Goal: Communication & Community: Answer question/provide support

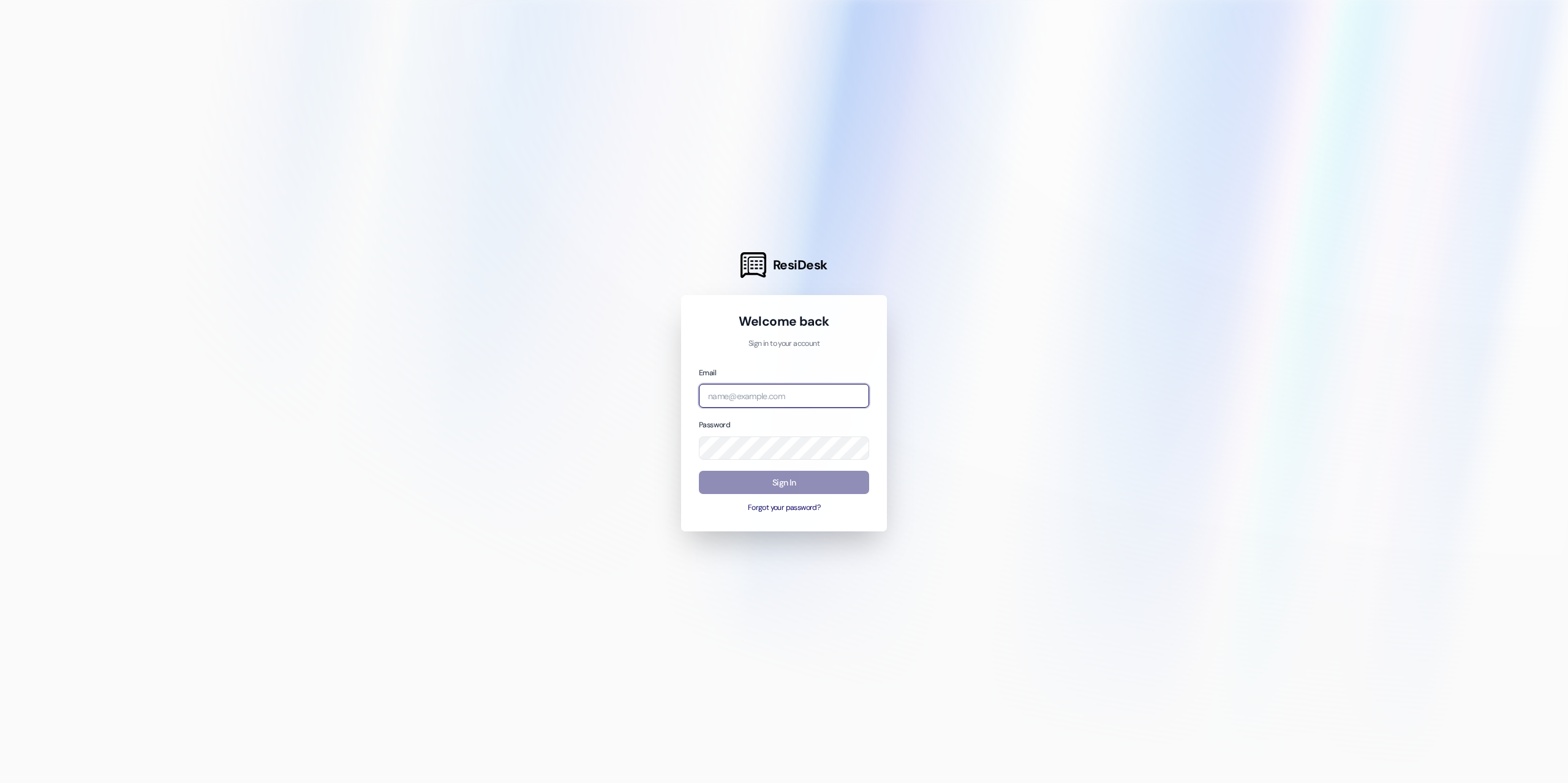
type input "mempey@lihc.com"
click at [781, 482] on button "Sign In" at bounding box center [784, 483] width 170 height 24
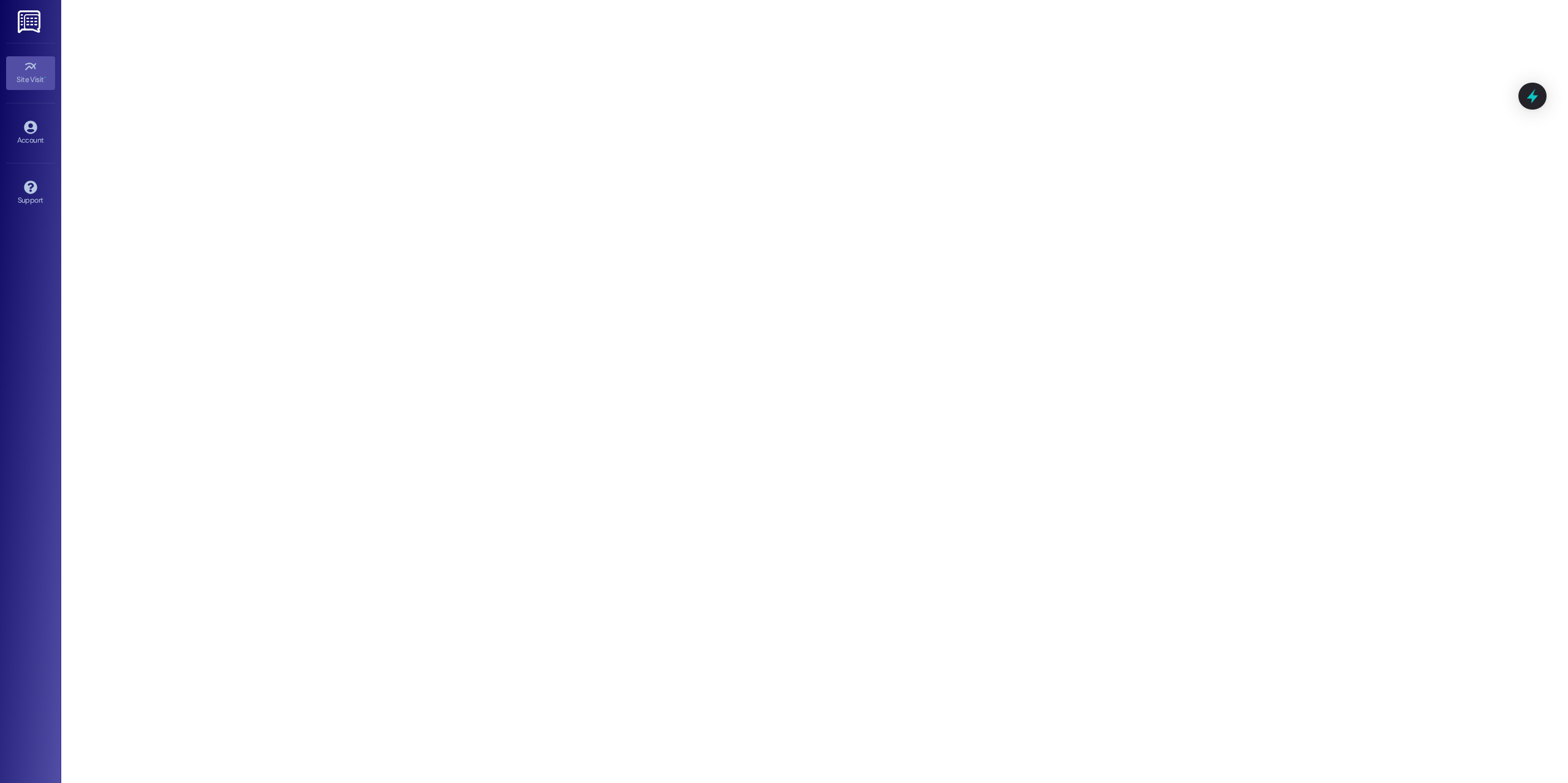
click at [29, 74] on div "Site Visit •" at bounding box center [30, 80] width 61 height 12
click at [35, 72] on icon at bounding box center [31, 67] width 14 height 14
click at [33, 23] on img at bounding box center [30, 22] width 25 height 23
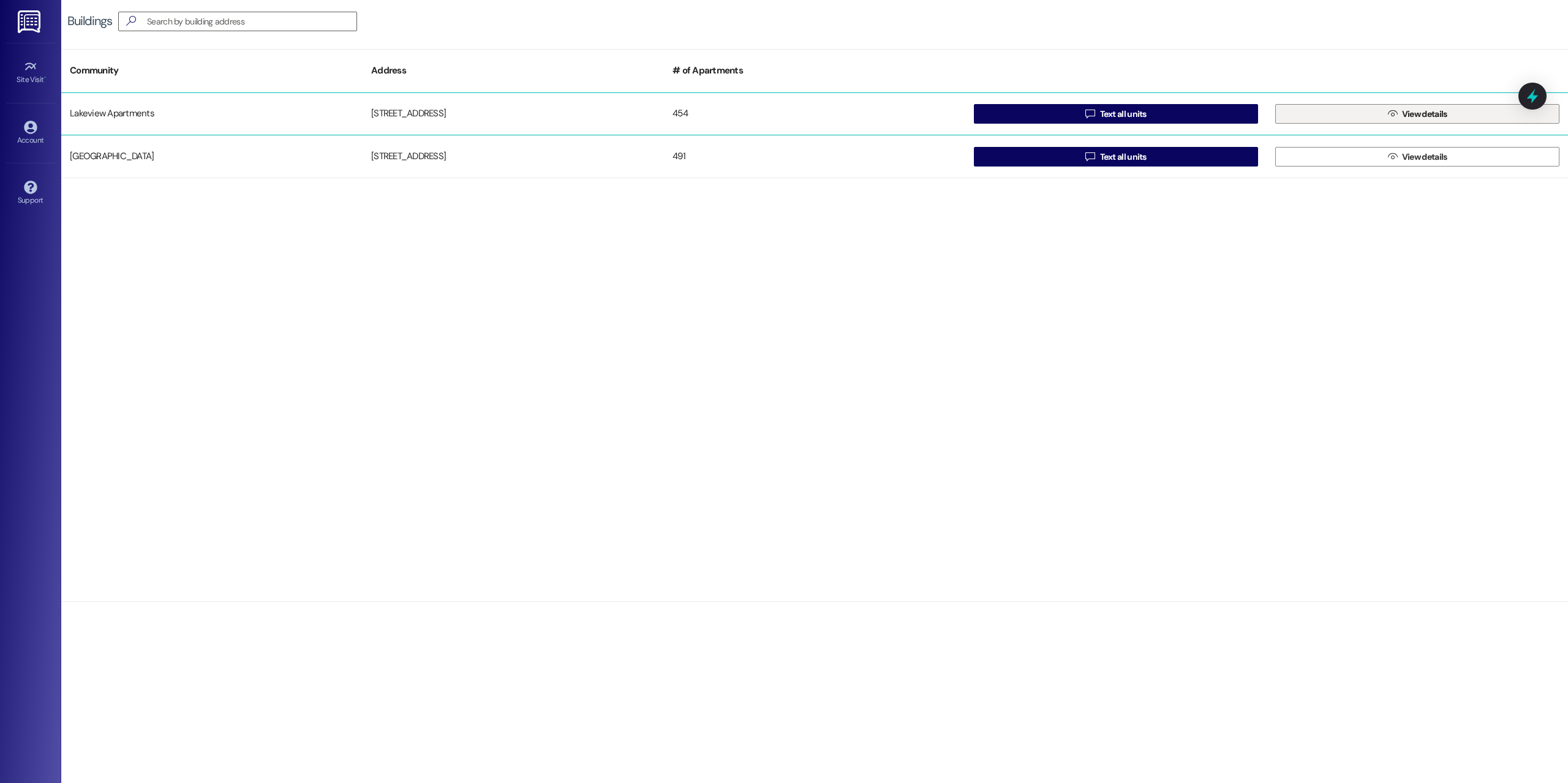
click at [1370, 111] on button " View details" at bounding box center [1417, 114] width 284 height 20
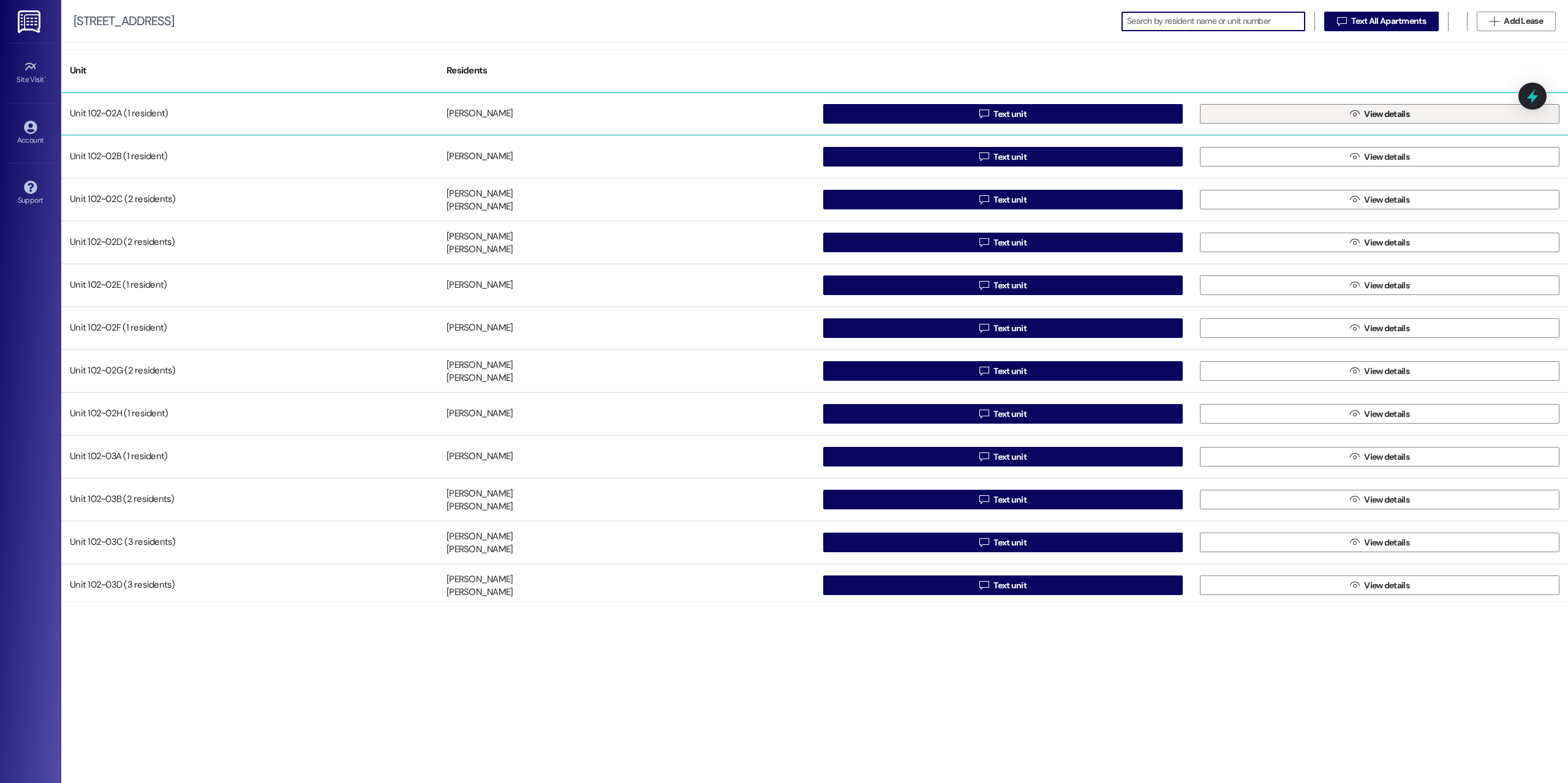
click at [1316, 117] on button " View details" at bounding box center [1380, 114] width 360 height 20
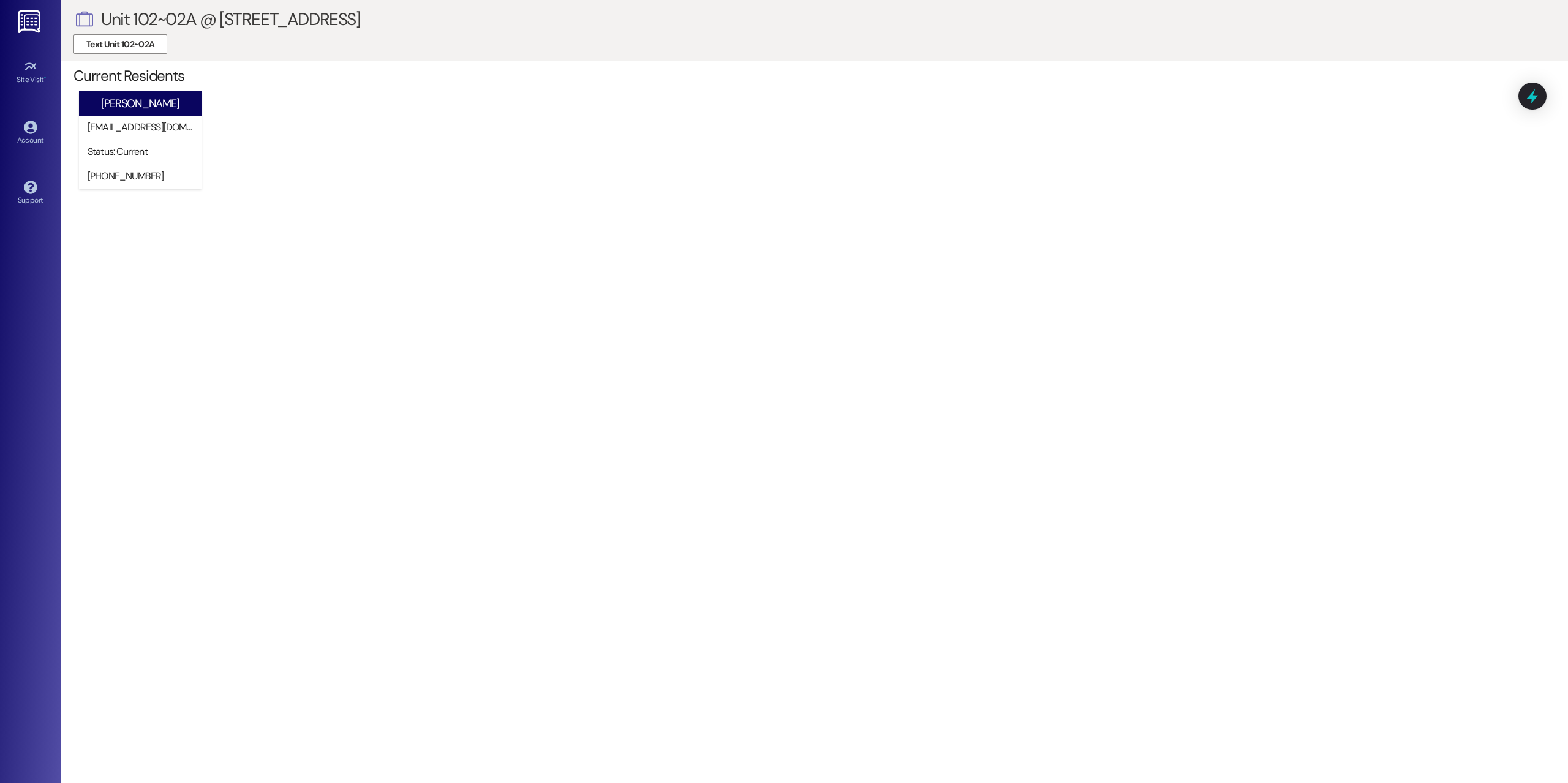
click at [32, 15] on img at bounding box center [30, 22] width 25 height 23
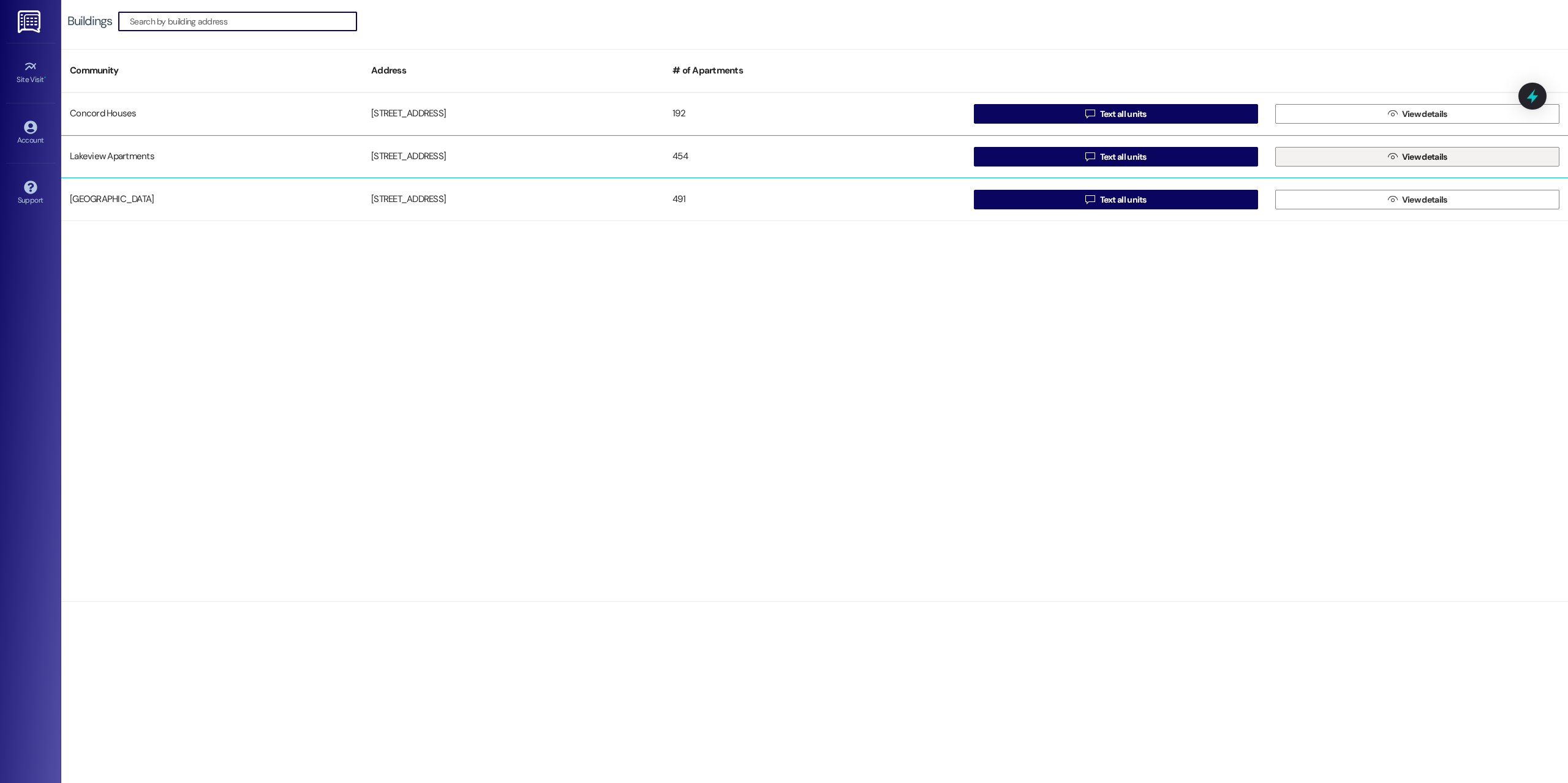
click at [1364, 153] on button " View details" at bounding box center [1417, 157] width 284 height 20
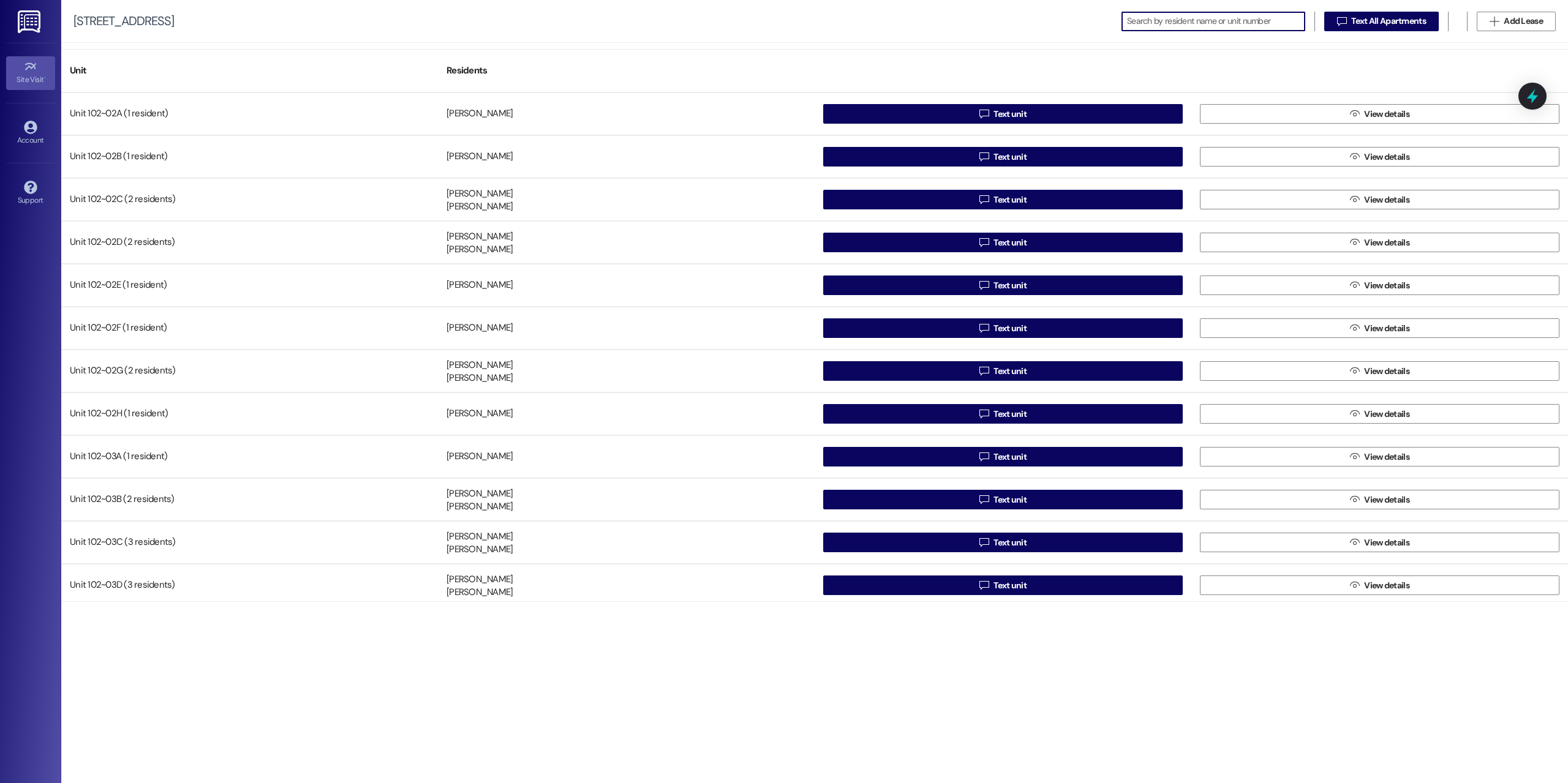
click at [44, 75] on span "•" at bounding box center [45, 78] width 2 height 8
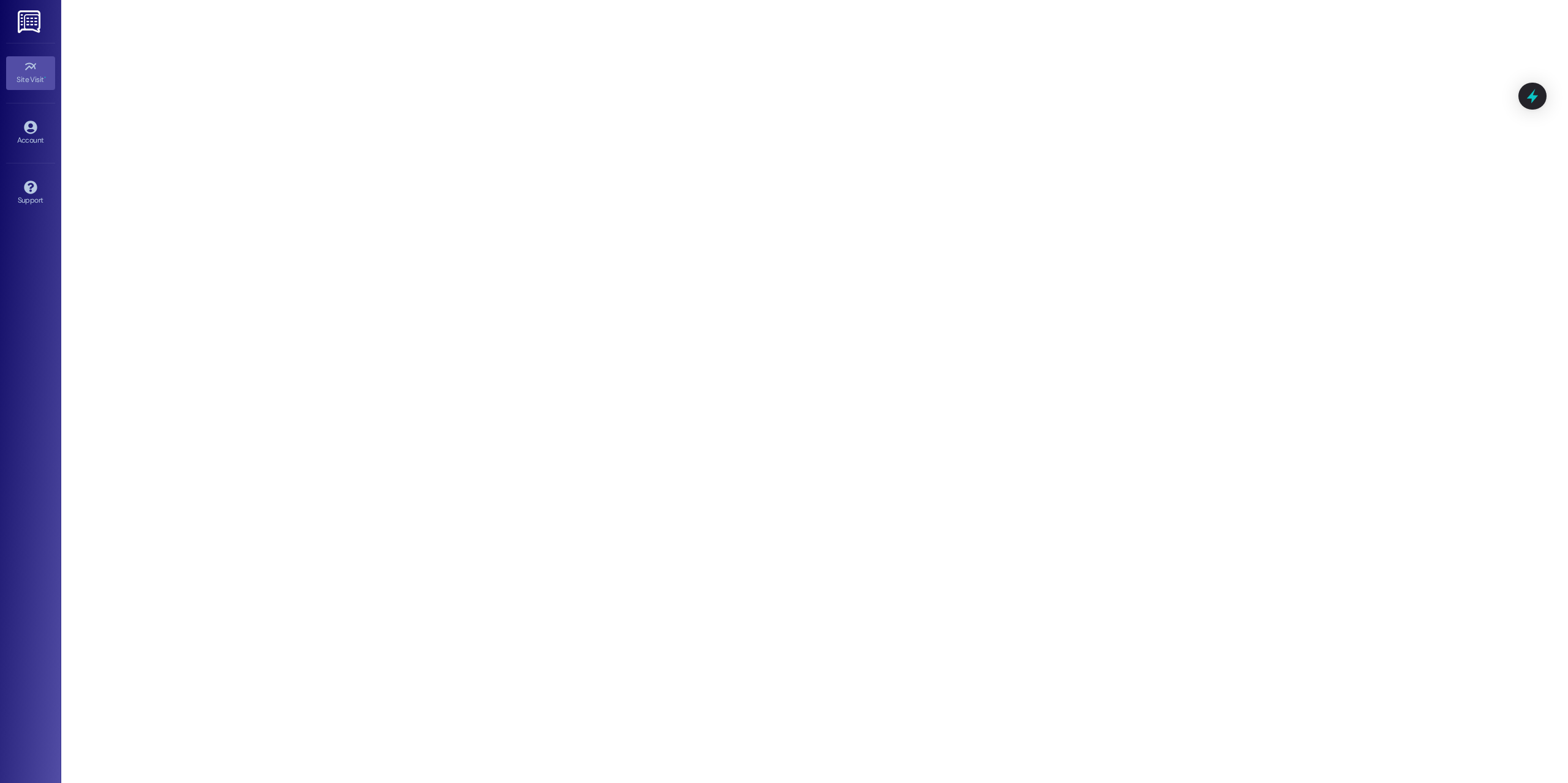
click at [41, 81] on div "Site Visit •" at bounding box center [30, 80] width 61 height 12
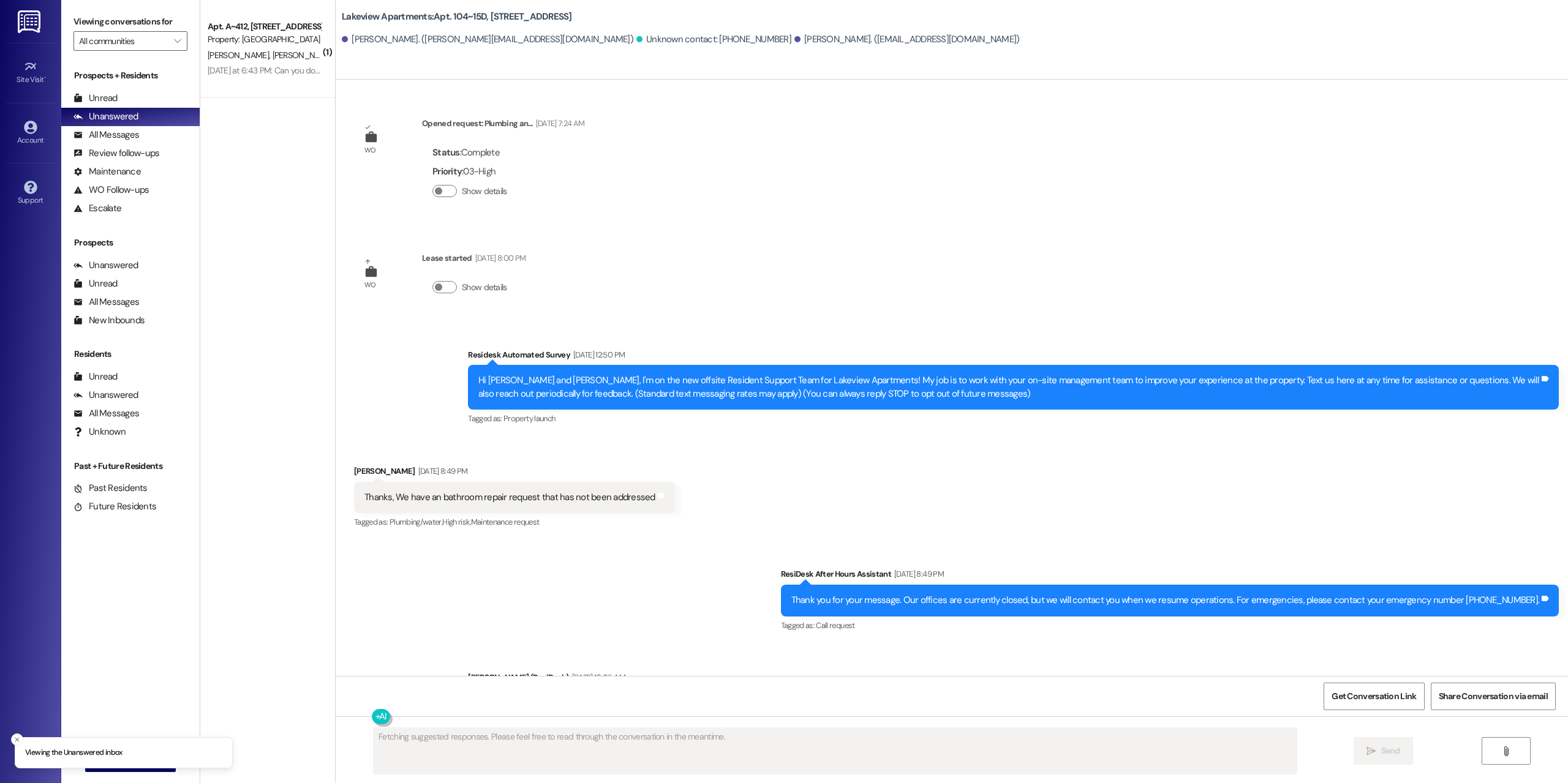
scroll to position [19049, 0]
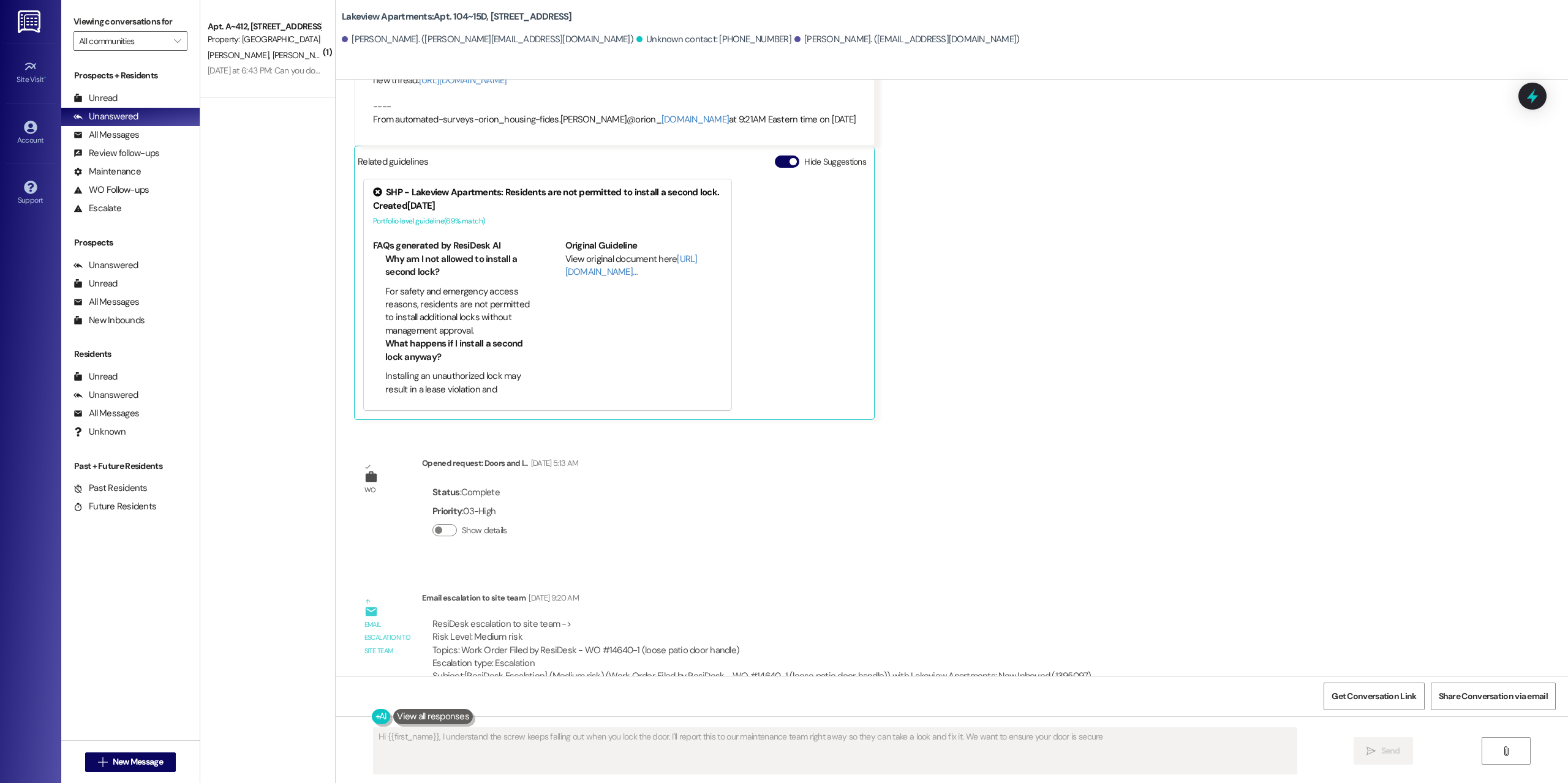
type textarea "Hi {{first_name}}, I understand the screw keeps falling out when you lock the d…"
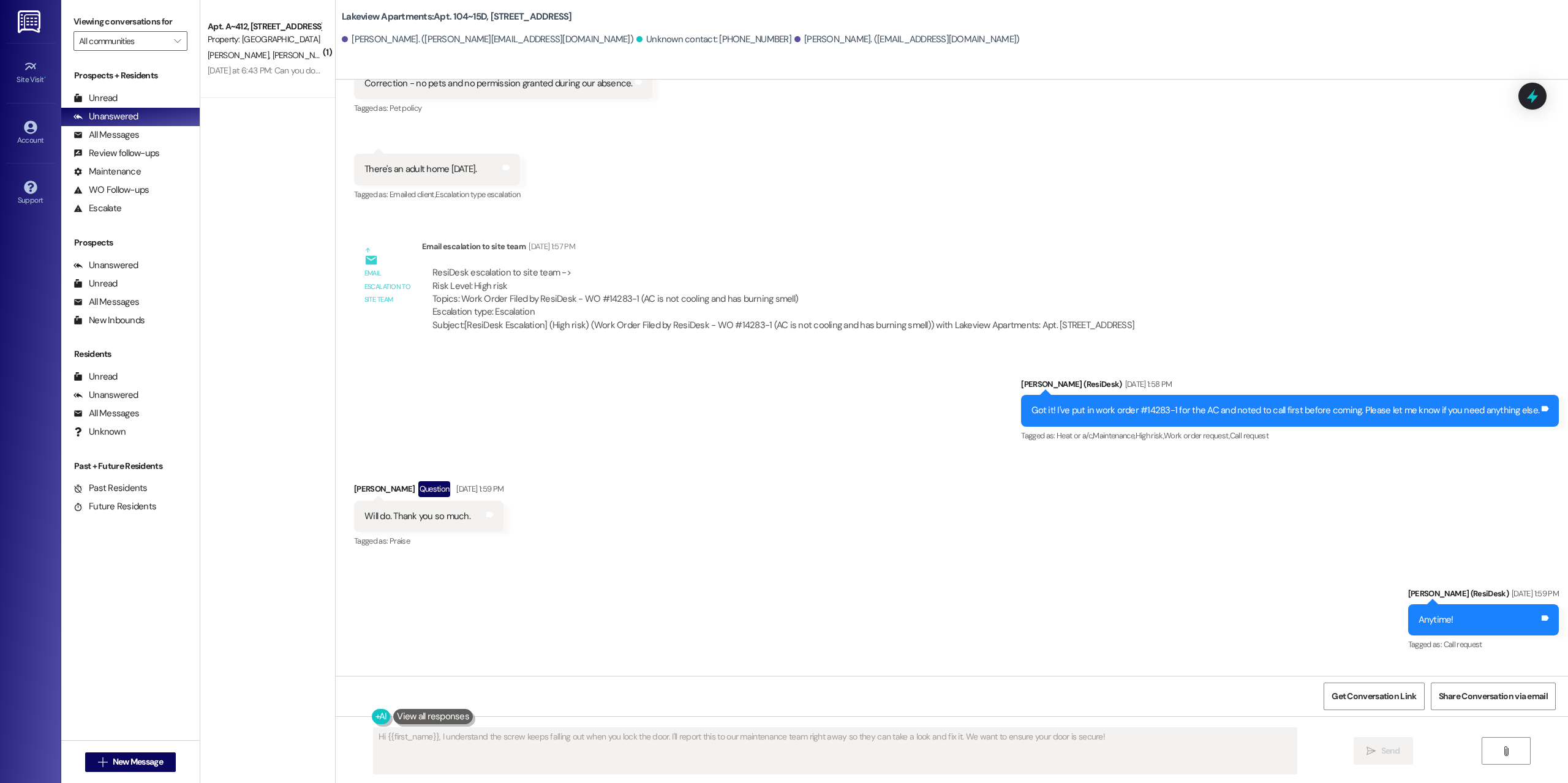
scroll to position [13967, 0]
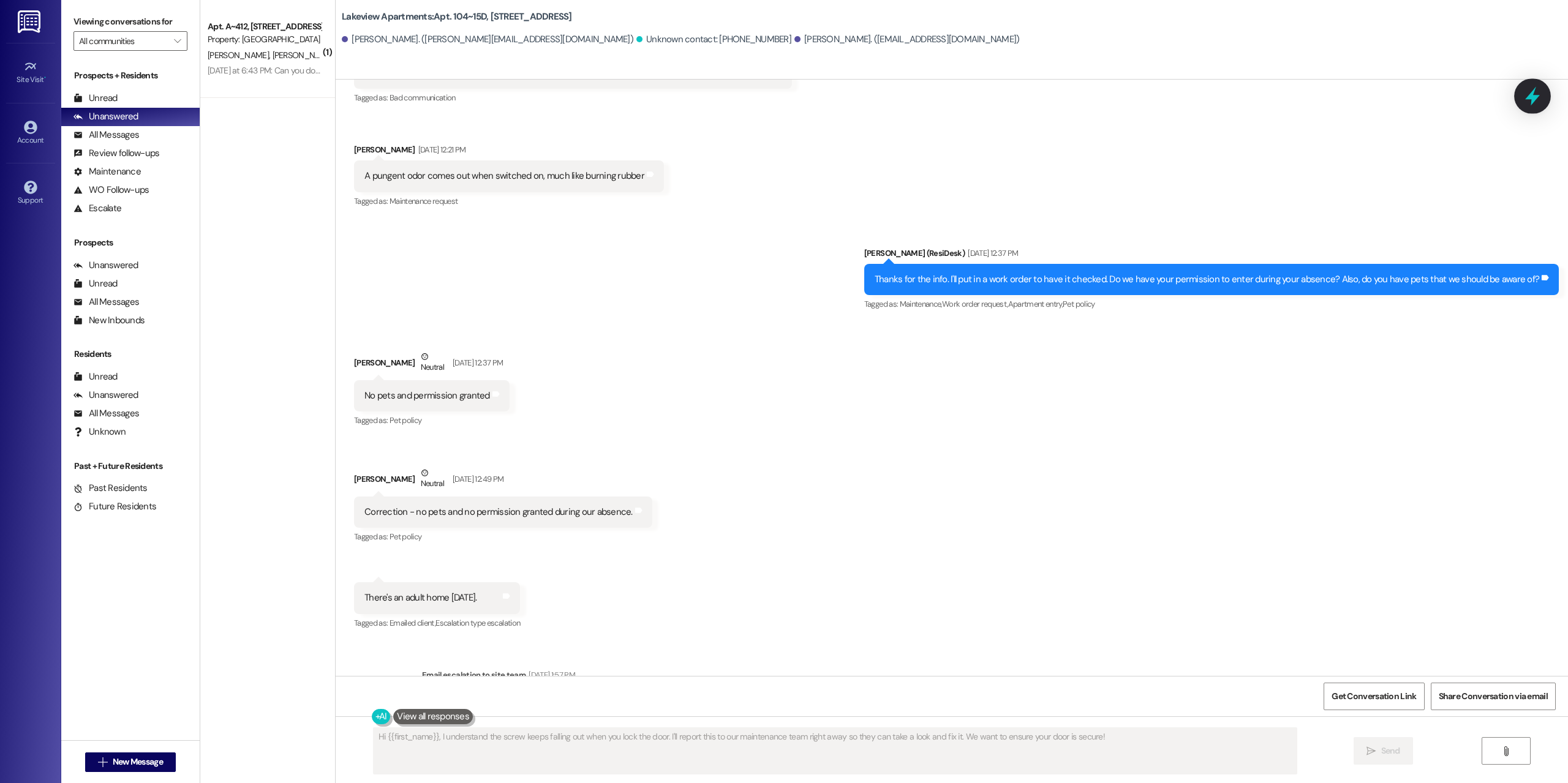
click at [1536, 98] on icon at bounding box center [1533, 96] width 15 height 19
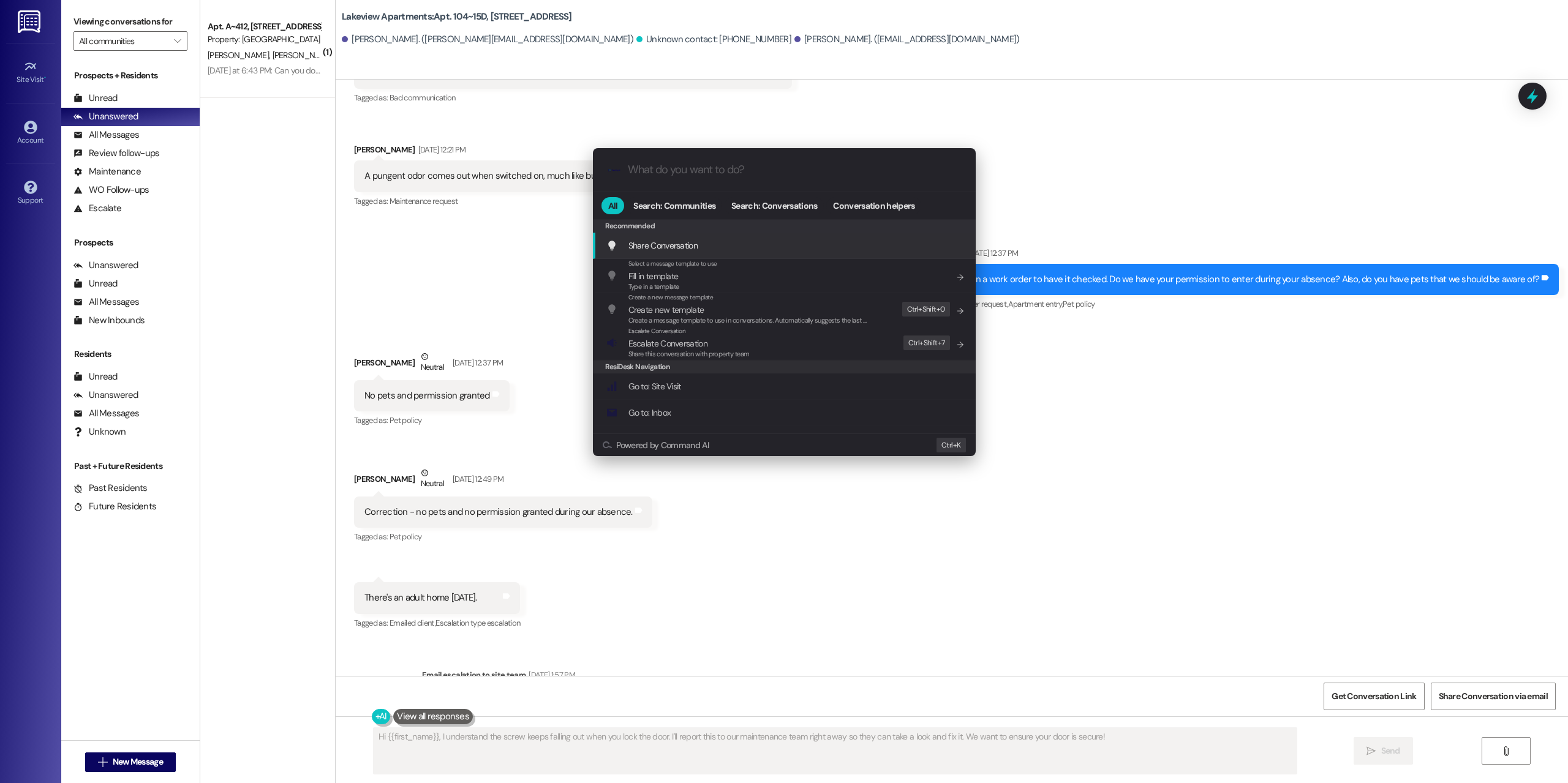
click at [1203, 97] on div ".cls-1{fill:#0a055f;}.cls-2{fill:#0cc4c4;} resideskLogoBlueOrange All Search: C…" at bounding box center [784, 392] width 1568 height 783
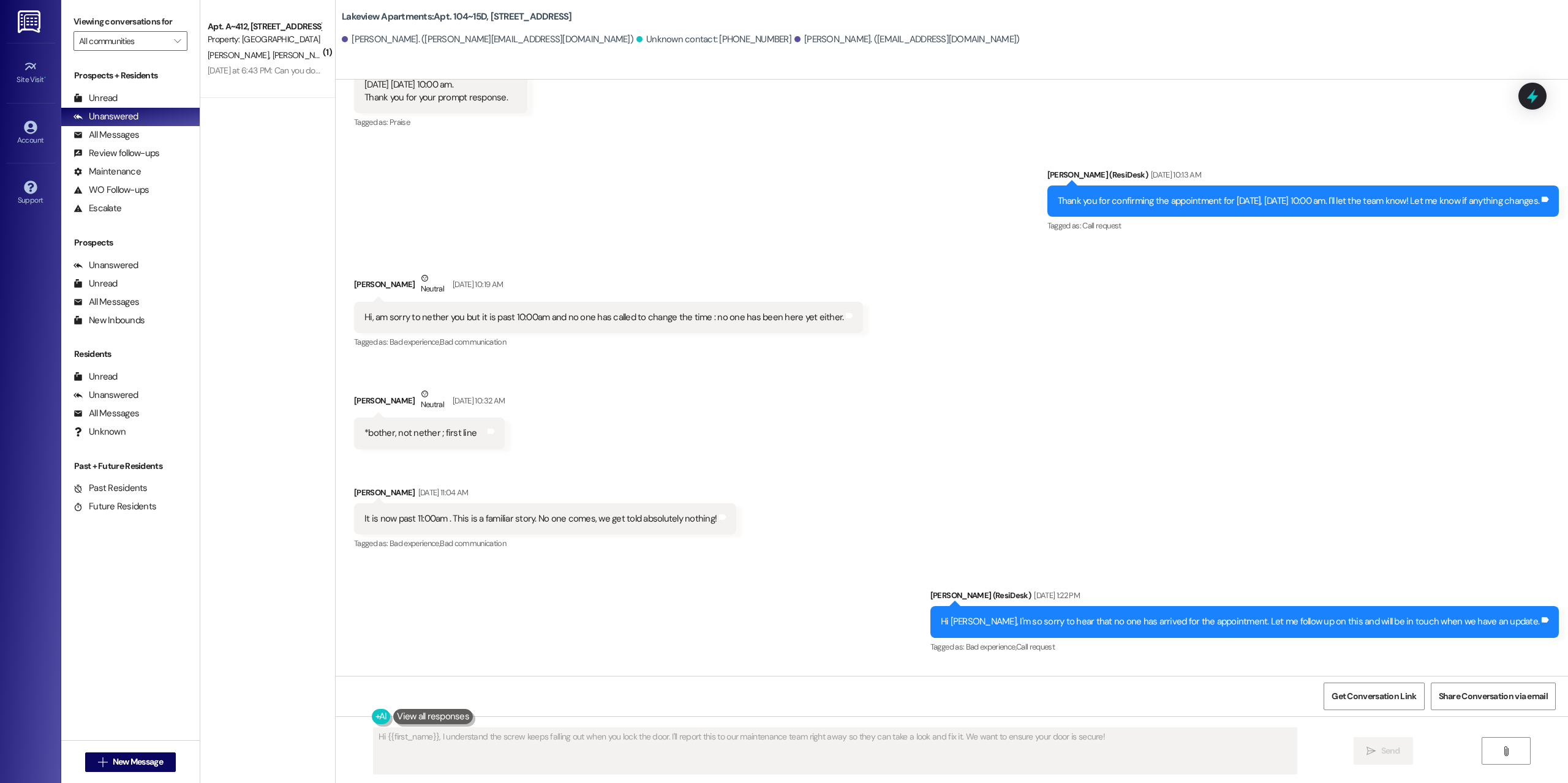
scroll to position [0, 0]
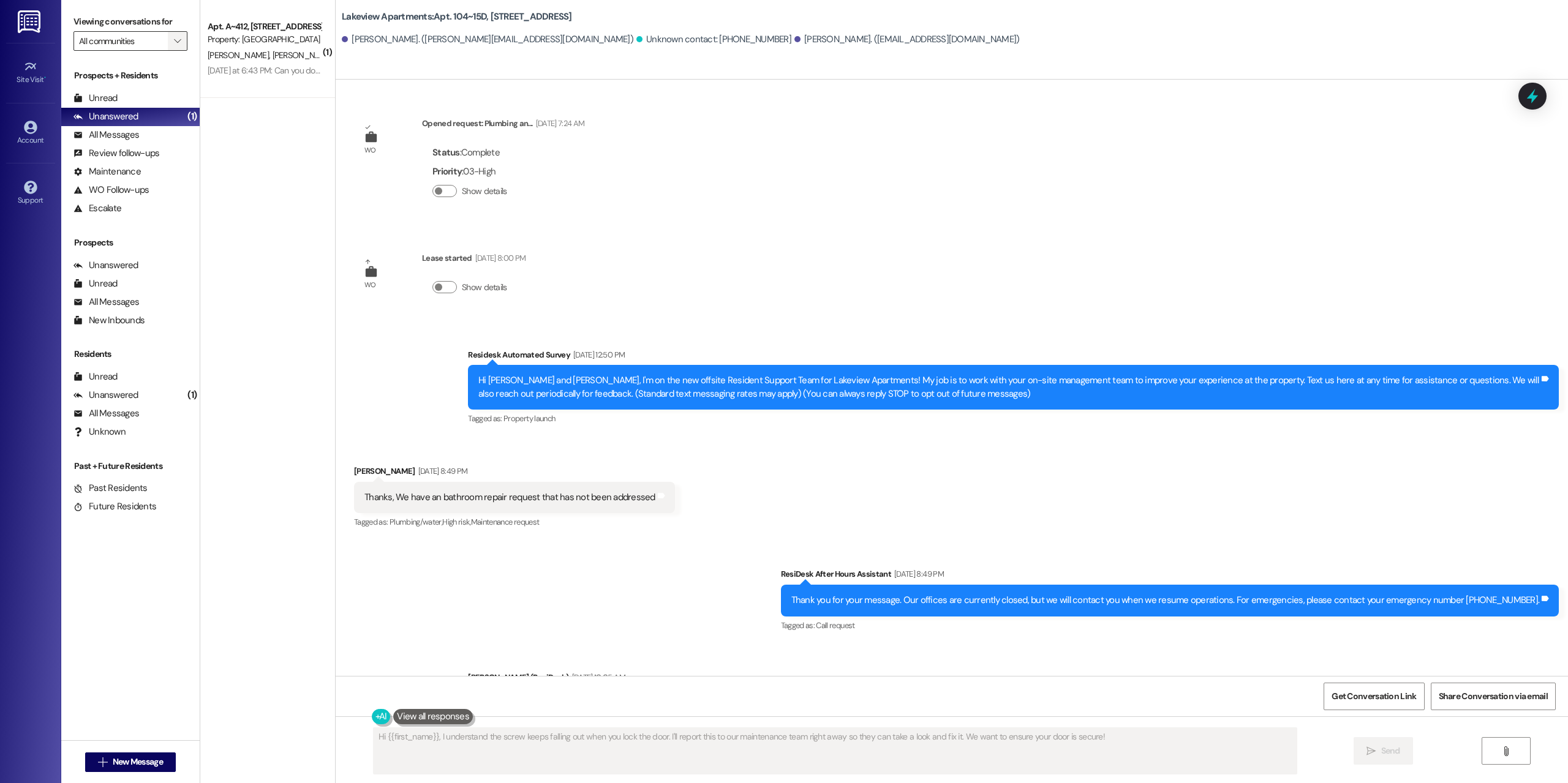
click at [174, 44] on icon "" at bounding box center [177, 41] width 7 height 10
click at [138, 90] on span "Concord Houses" at bounding box center [109, 84] width 60 height 12
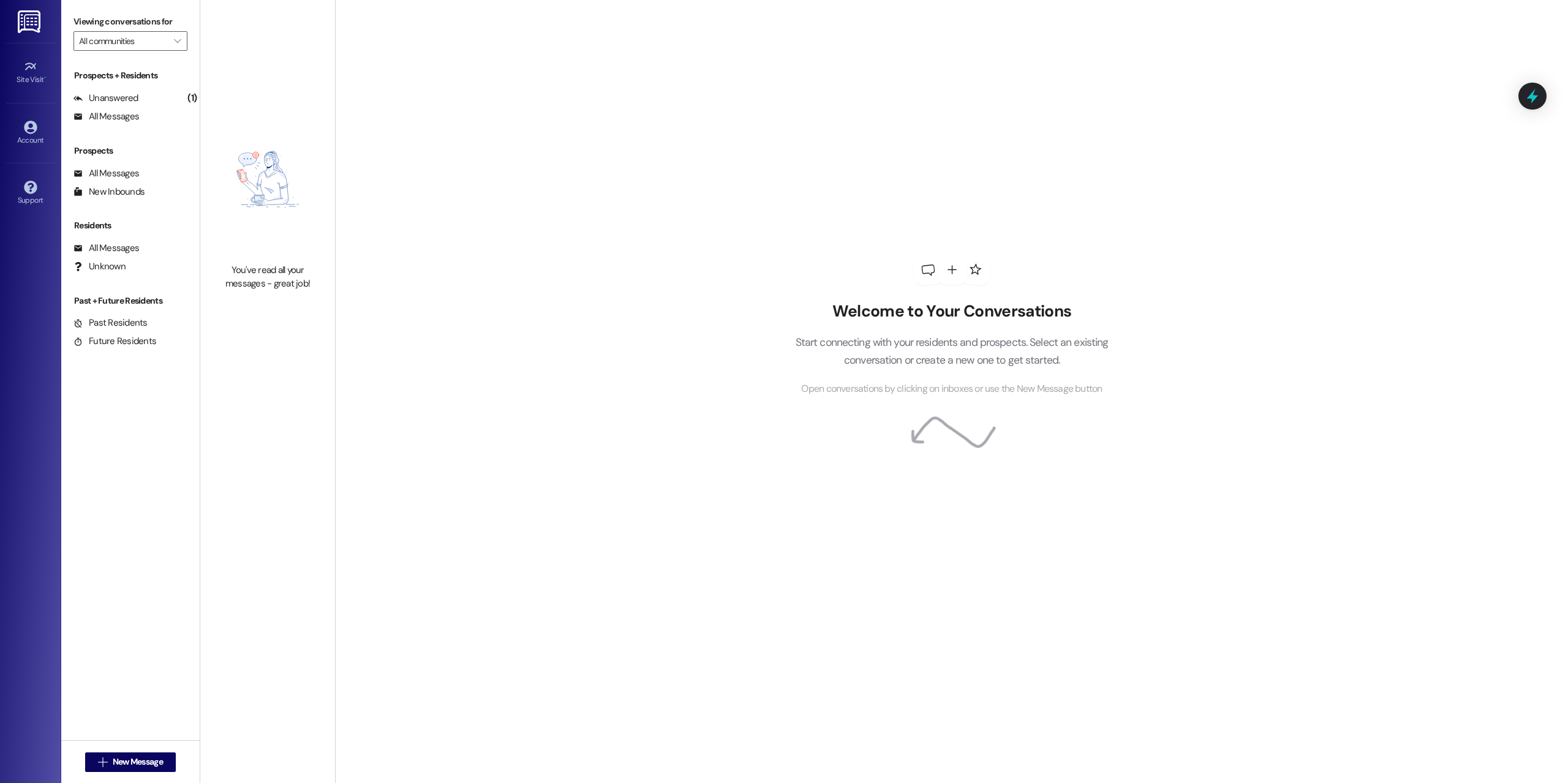
type input "Concord Houses"
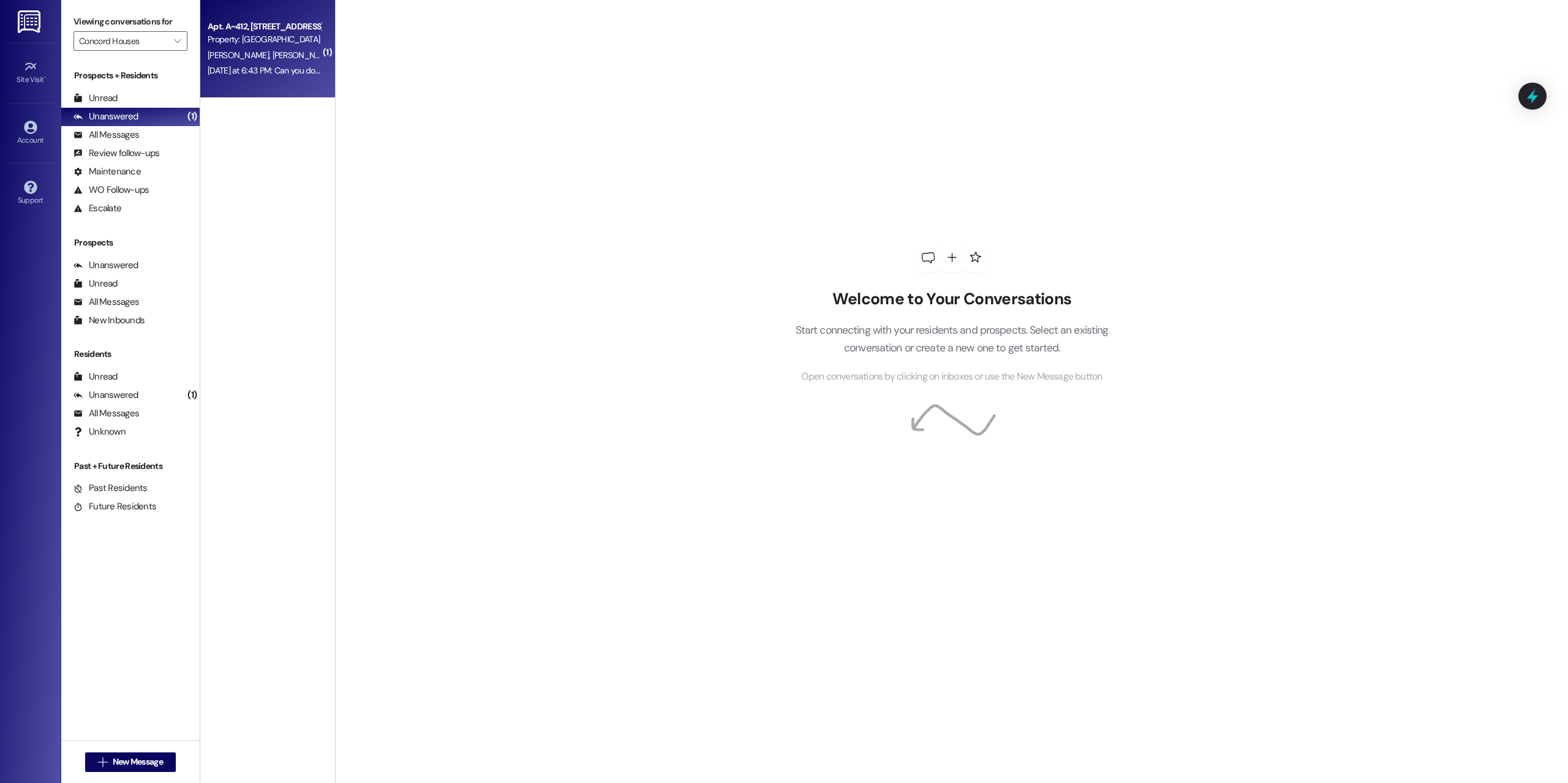
click at [247, 41] on div "Property: [GEOGRAPHIC_DATA]" at bounding box center [264, 39] width 113 height 13
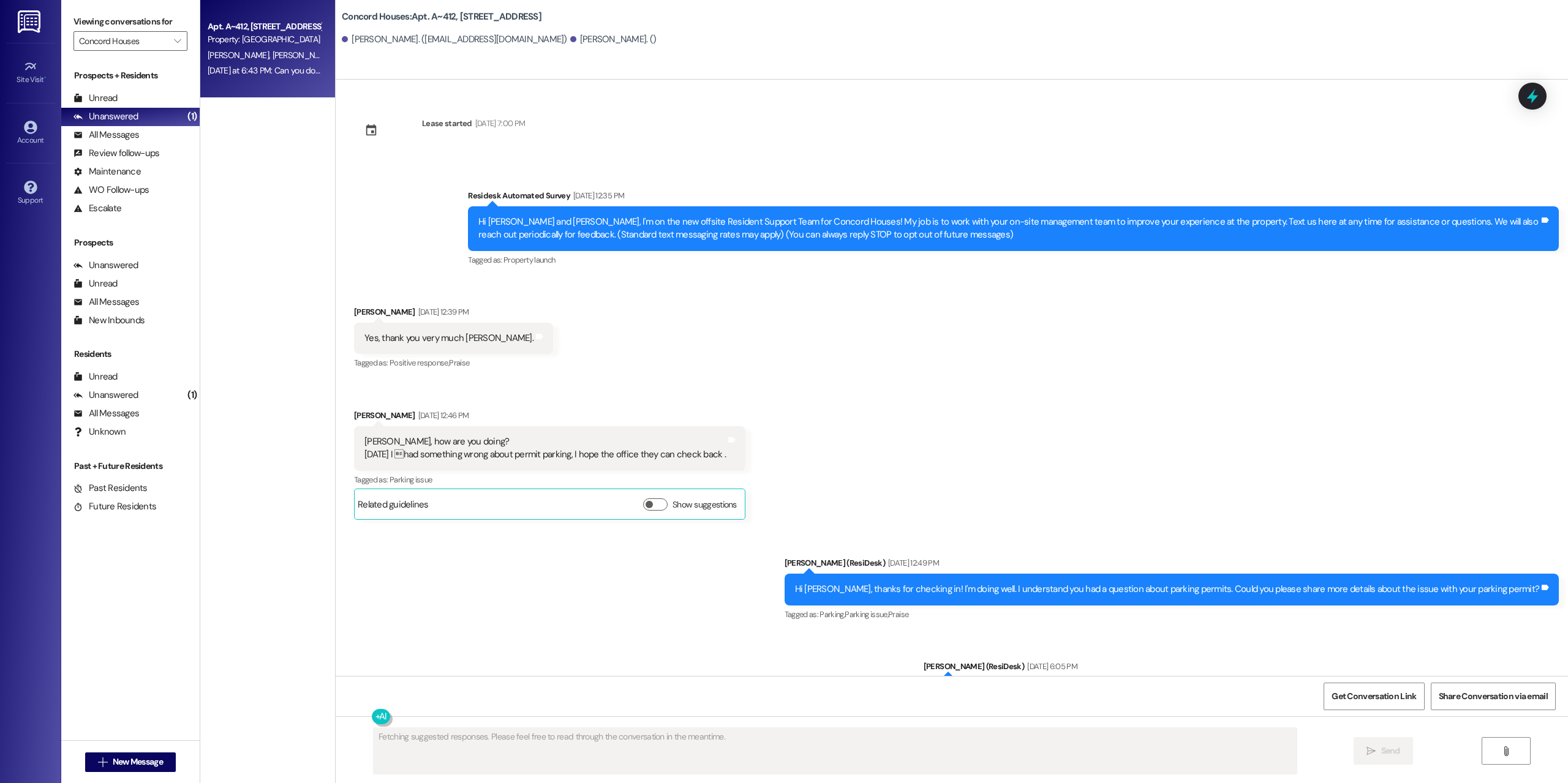
scroll to position [1202, 0]
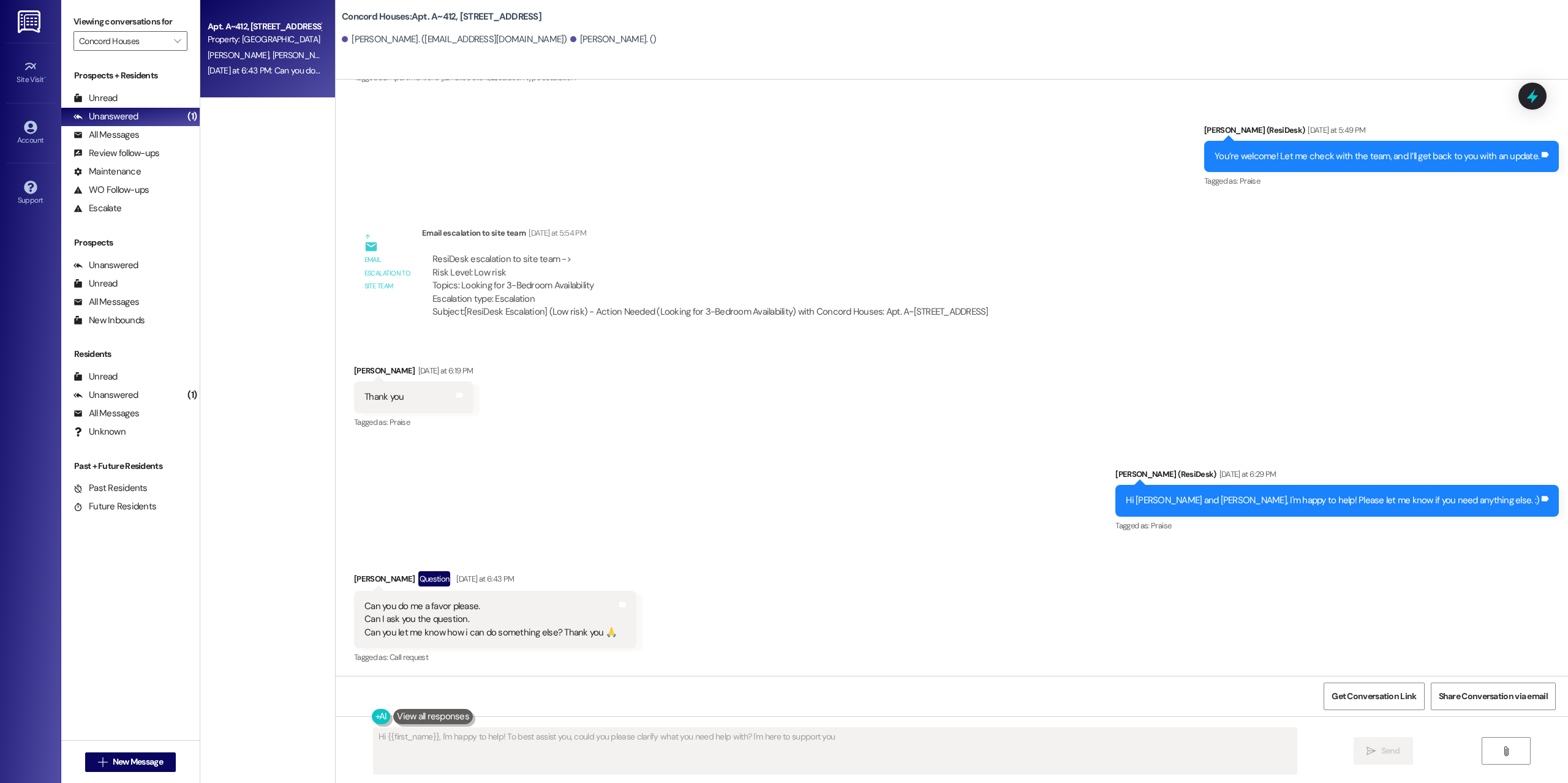
type textarea "Hi {{first_name}}, I'm happy to help! To best assist you, could you please clar…"
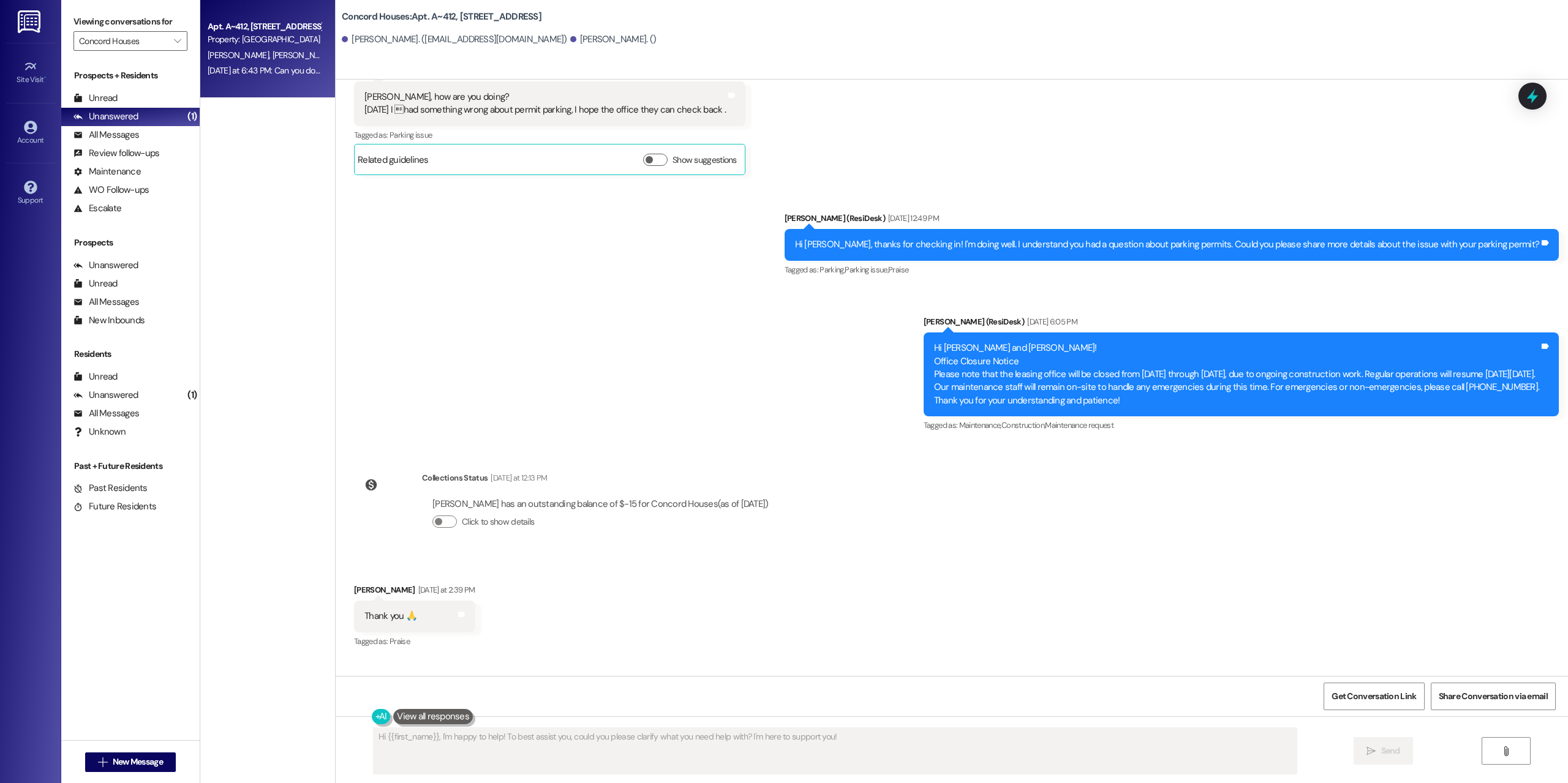
scroll to position [0, 0]
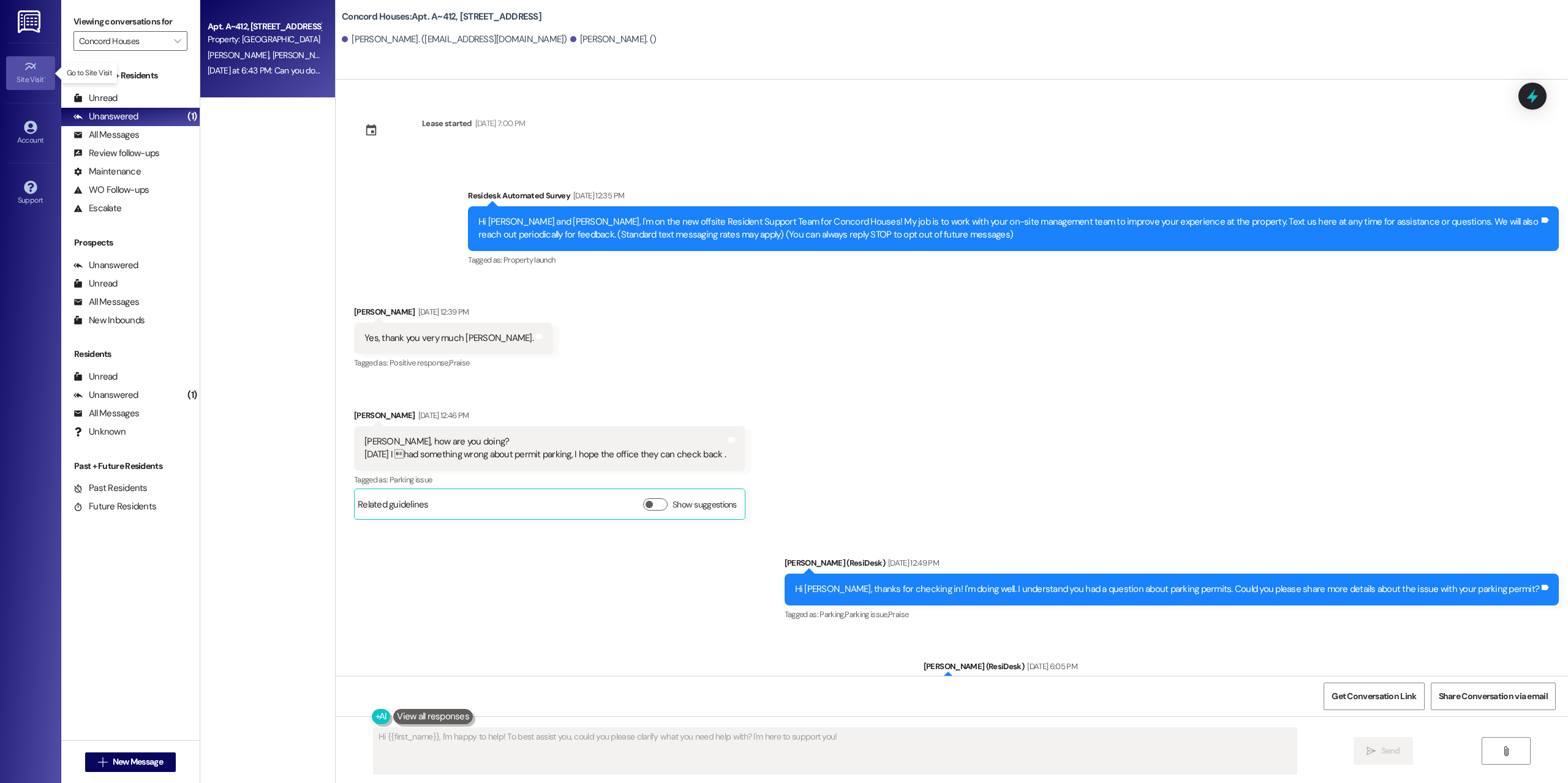
click at [28, 61] on icon at bounding box center [31, 67] width 14 height 14
